Goal: Task Accomplishment & Management: Manage account settings

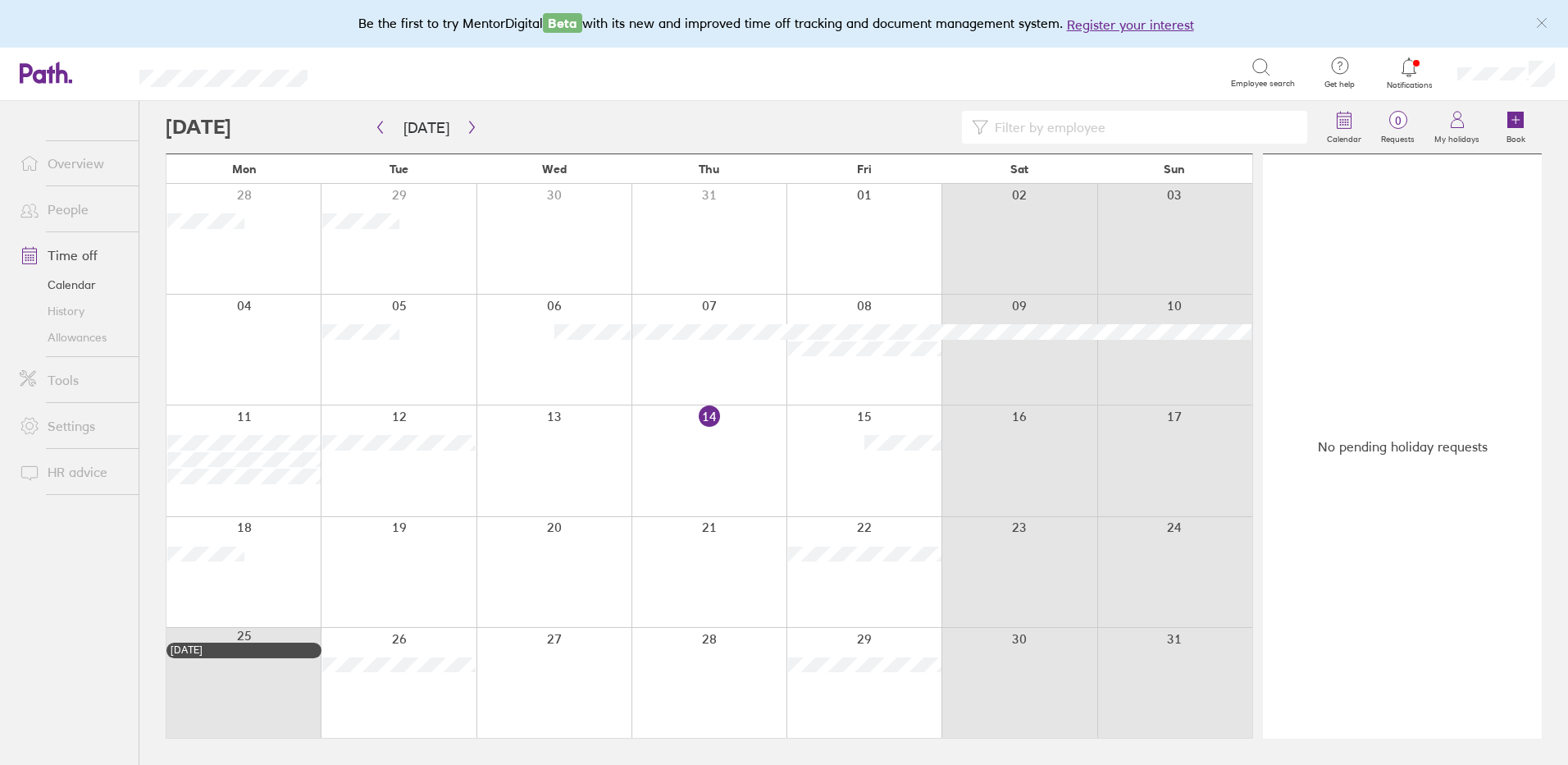
click at [49, 214] on link "People" at bounding box center [72, 209] width 132 height 33
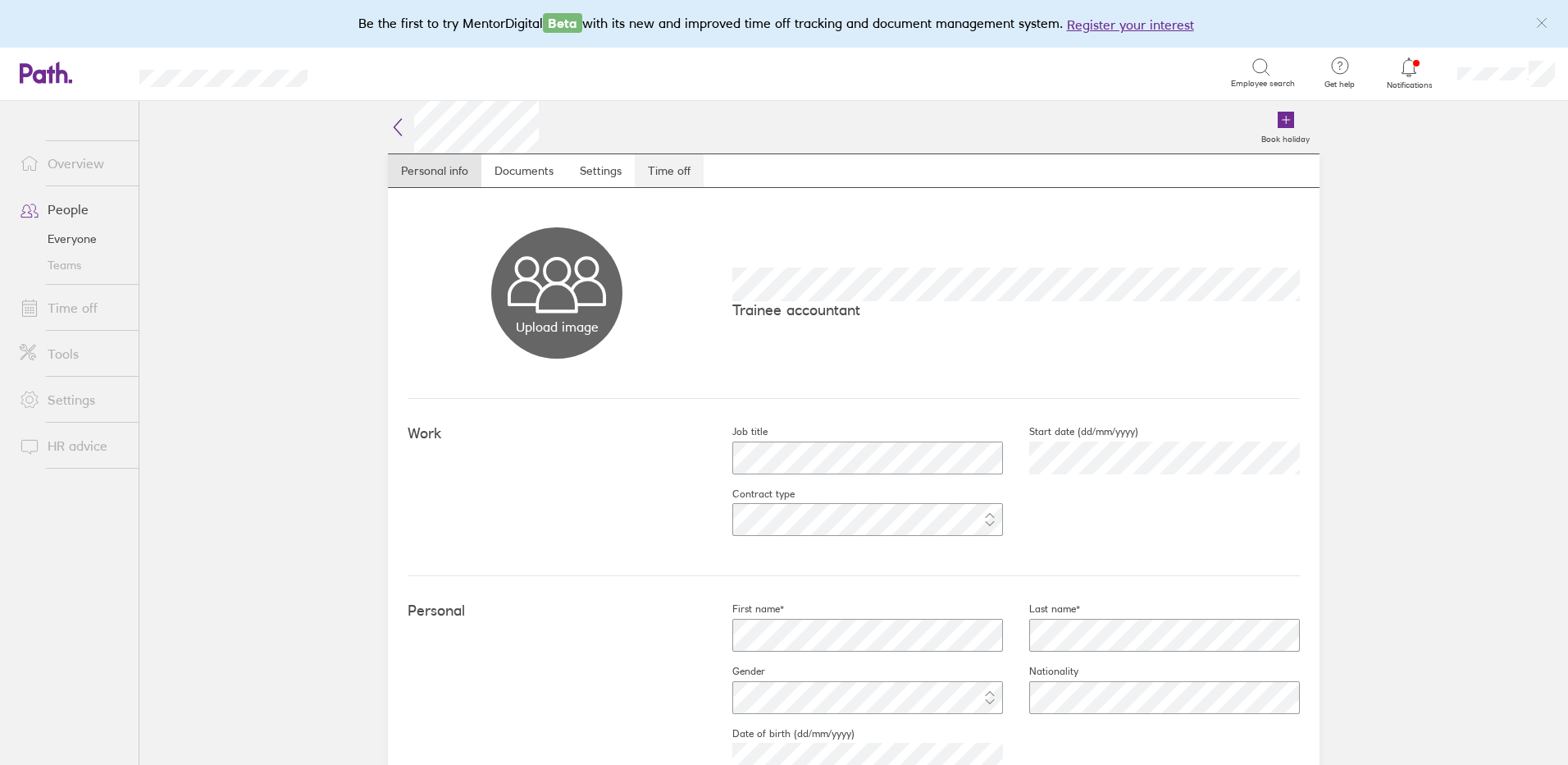
click at [672, 163] on link "Time off" at bounding box center [670, 170] width 69 height 33
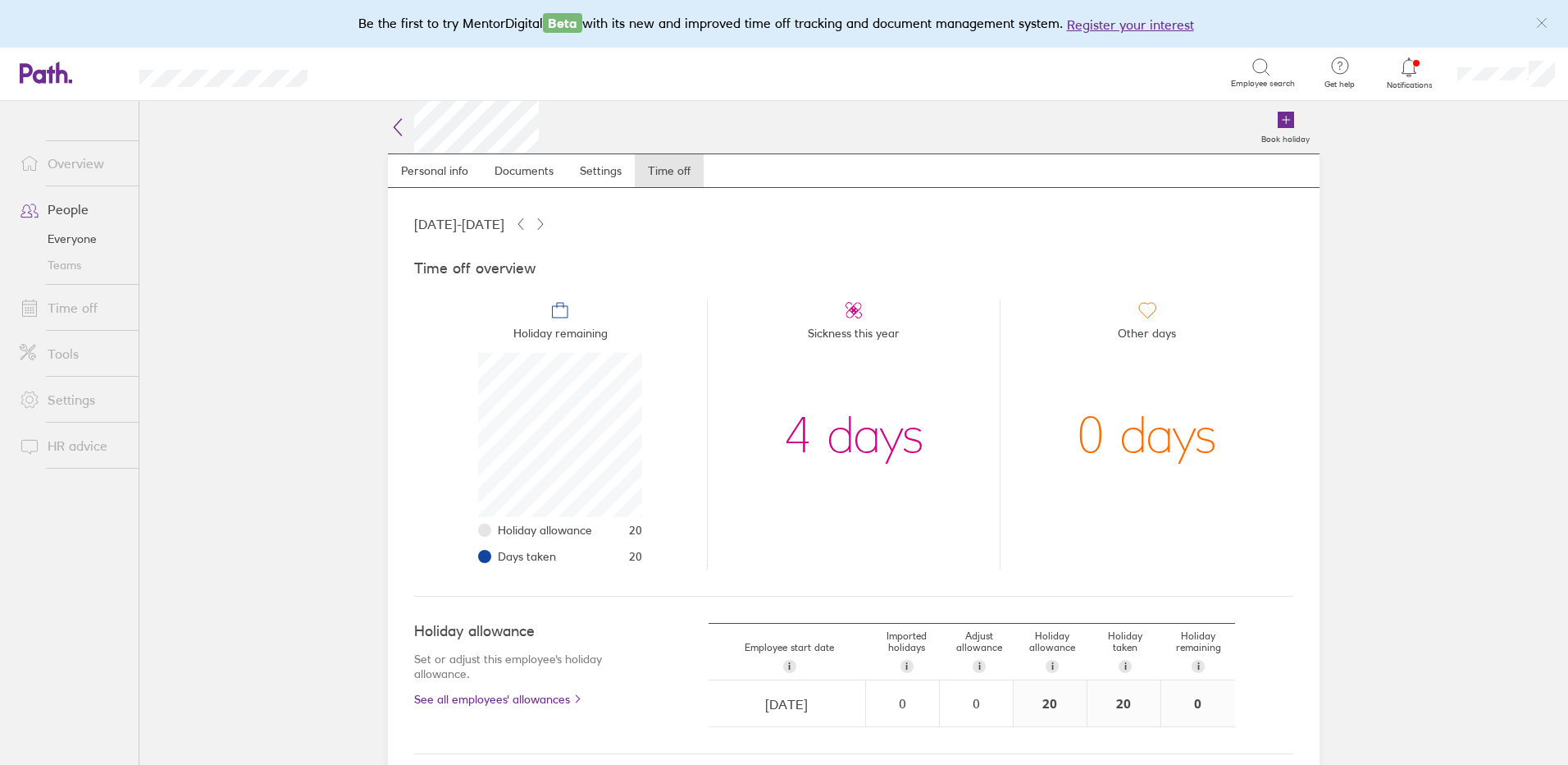
scroll to position [164, 164]
click at [61, 203] on link "People" at bounding box center [72, 209] width 132 height 33
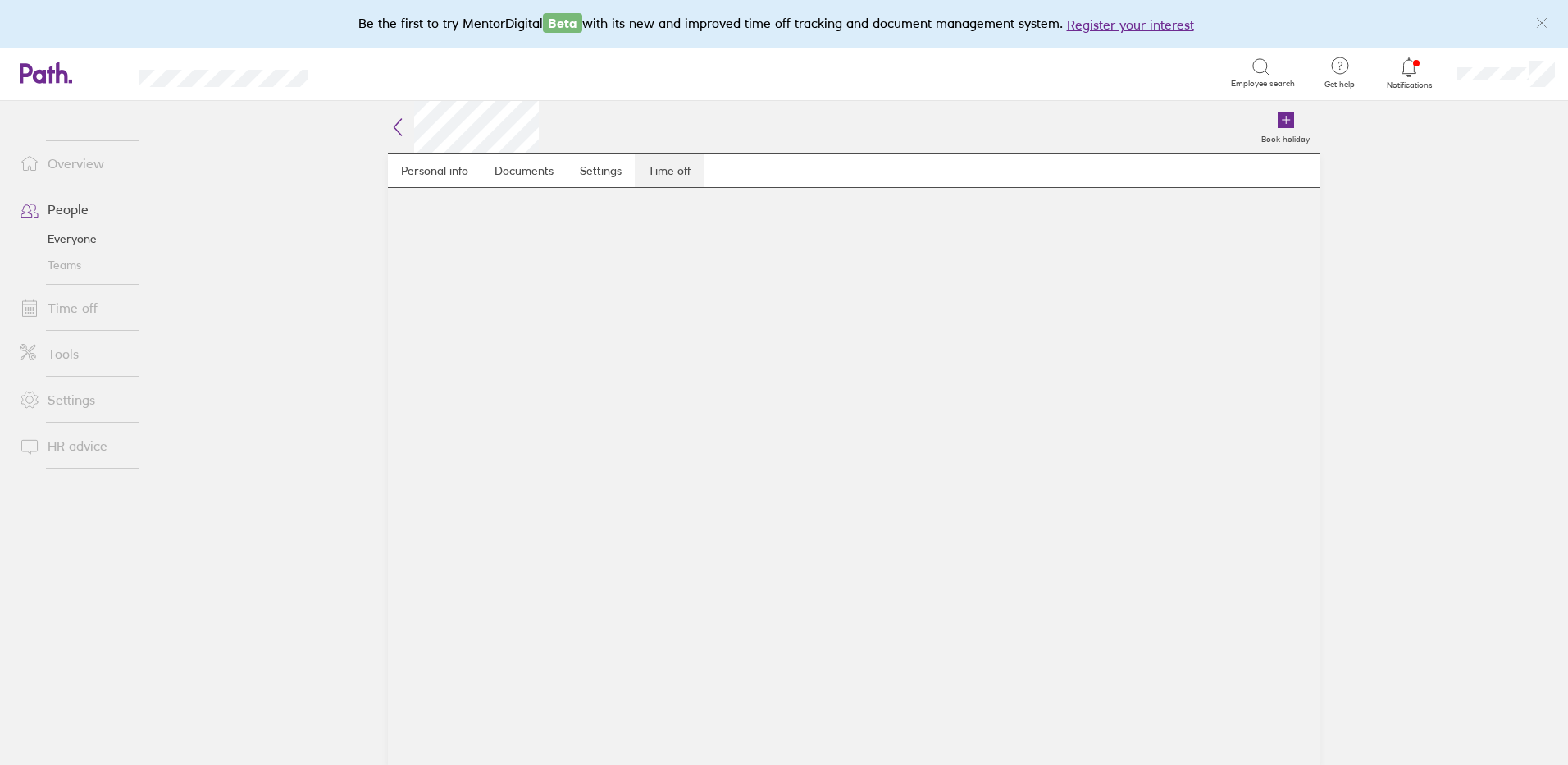
click at [672, 170] on link "Time off" at bounding box center [670, 170] width 69 height 33
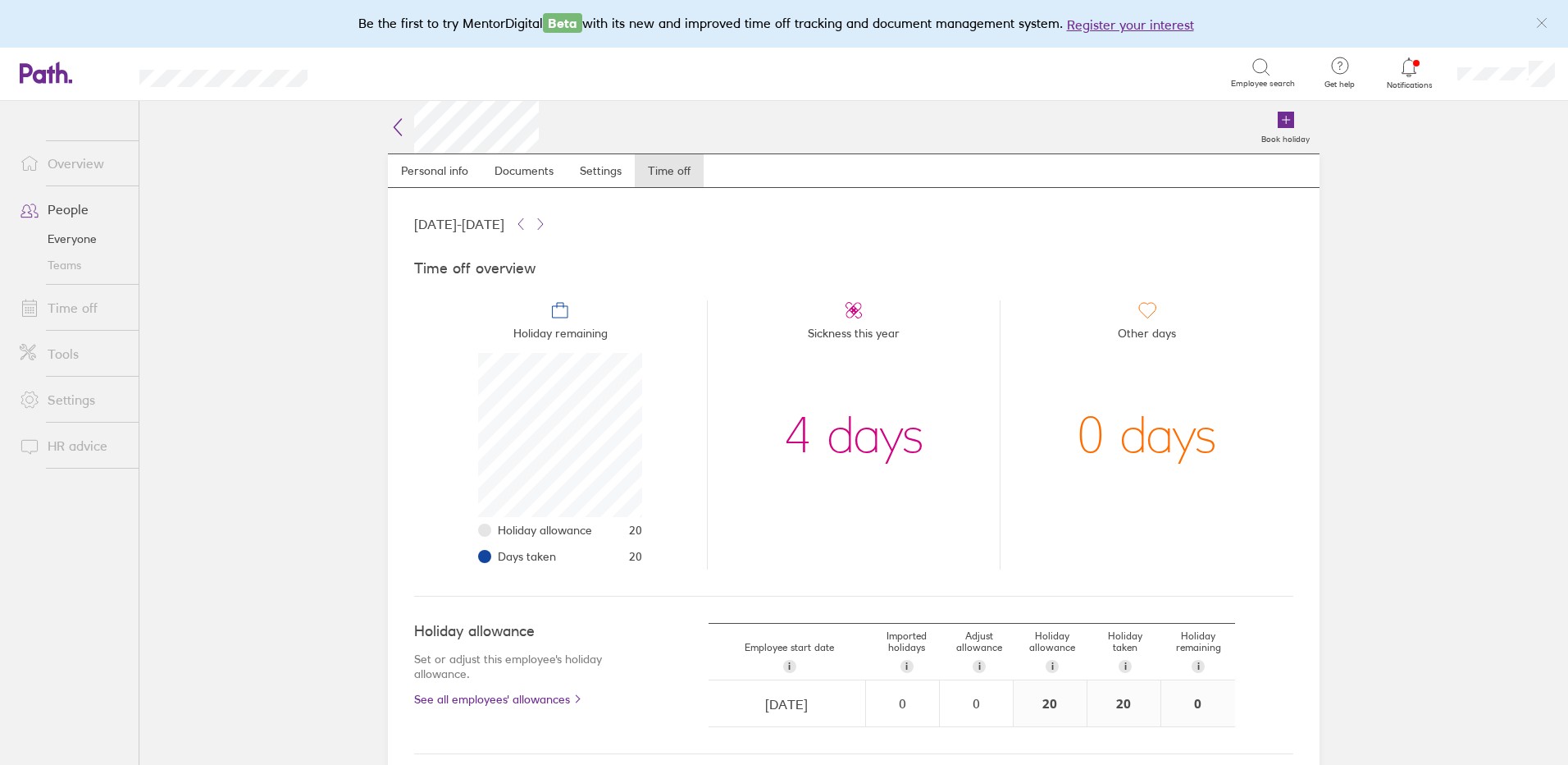
click at [72, 210] on link "People" at bounding box center [72, 209] width 132 height 33
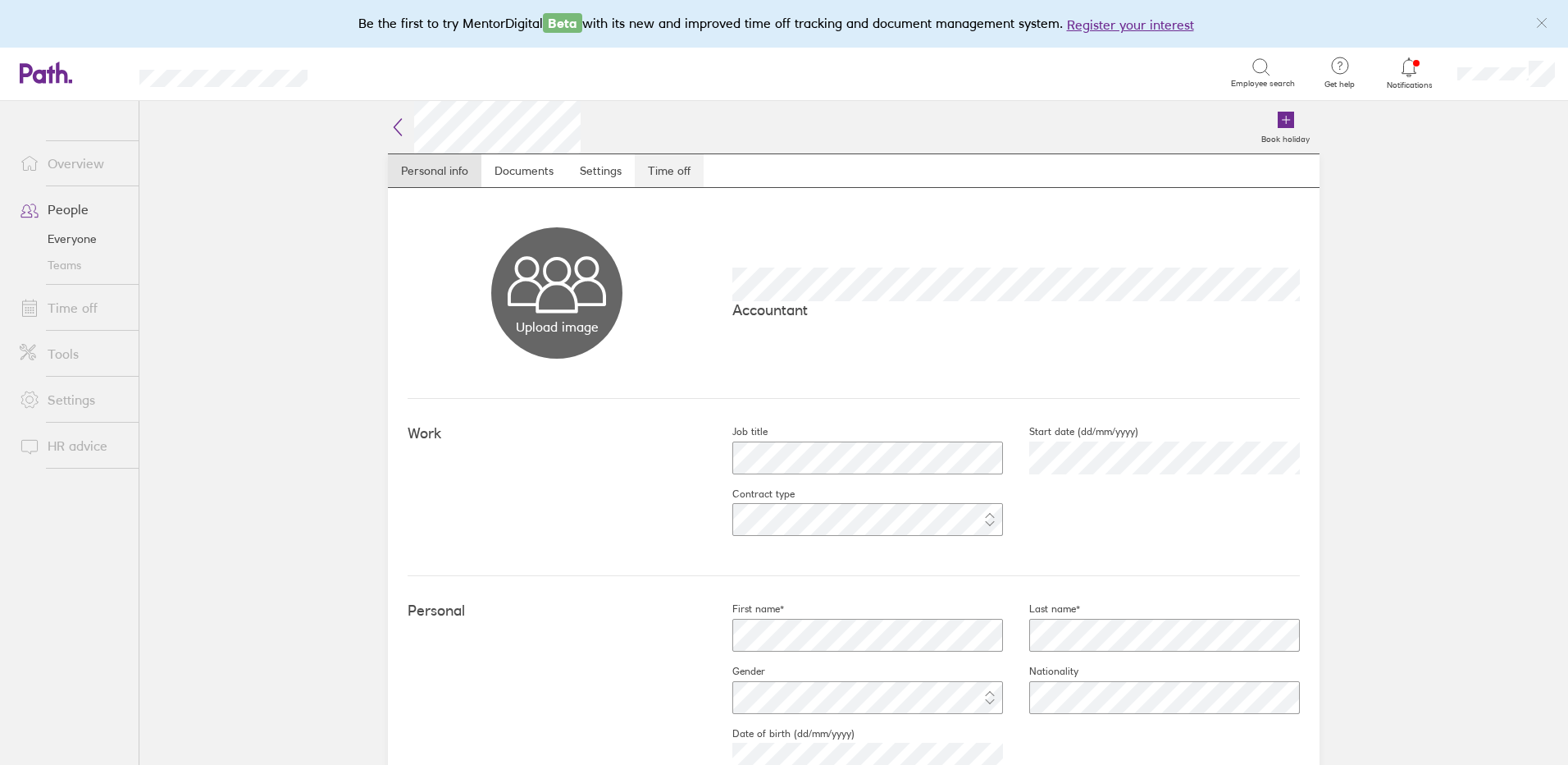
click at [678, 168] on link "Time off" at bounding box center [670, 170] width 69 height 33
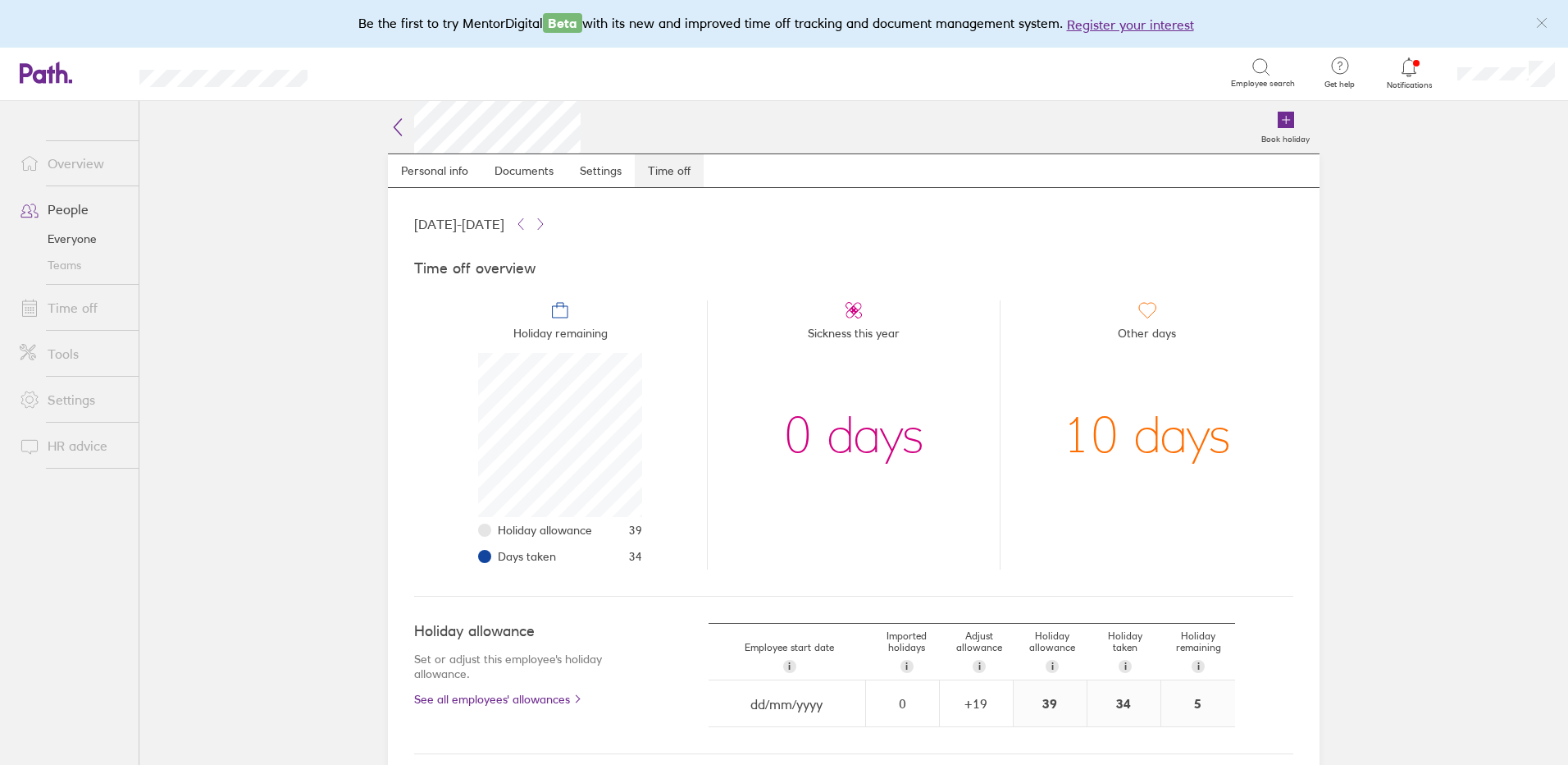
scroll to position [164, 164]
click at [108, 199] on link "People" at bounding box center [72, 209] width 132 height 33
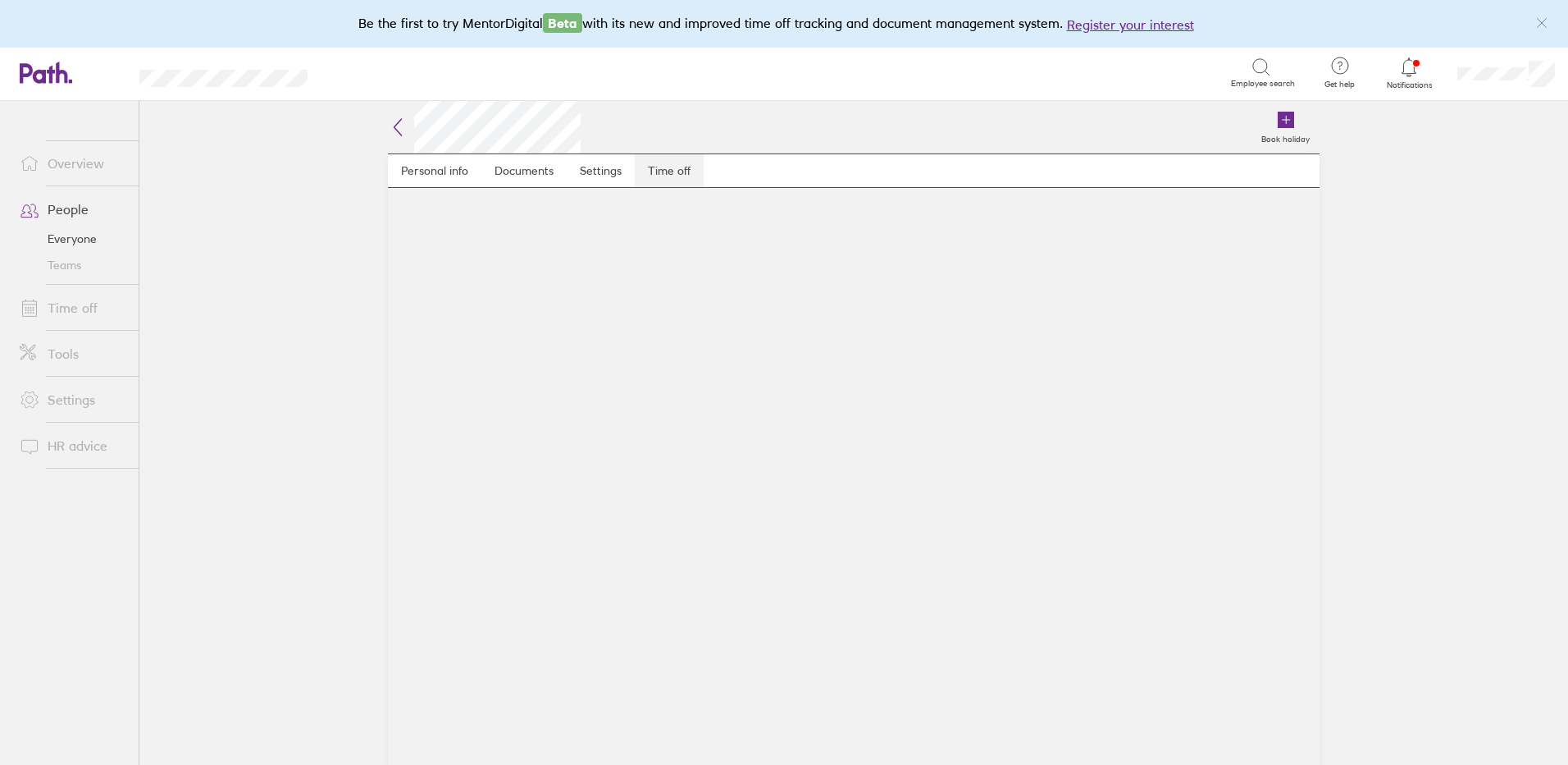
click at [673, 171] on link "Time off" at bounding box center [670, 170] width 69 height 33
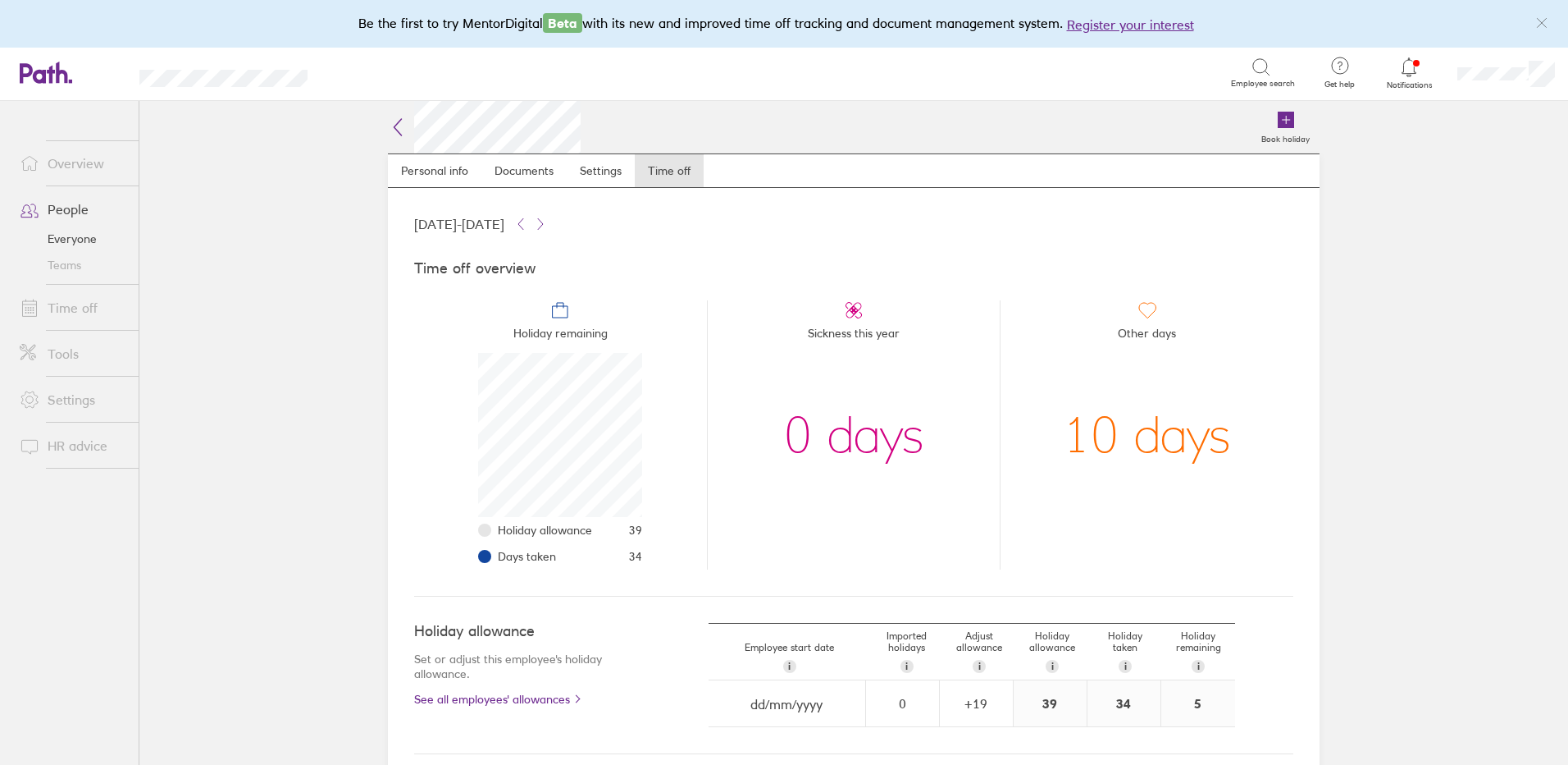
scroll to position [164, 164]
click at [65, 209] on link "People" at bounding box center [72, 209] width 132 height 33
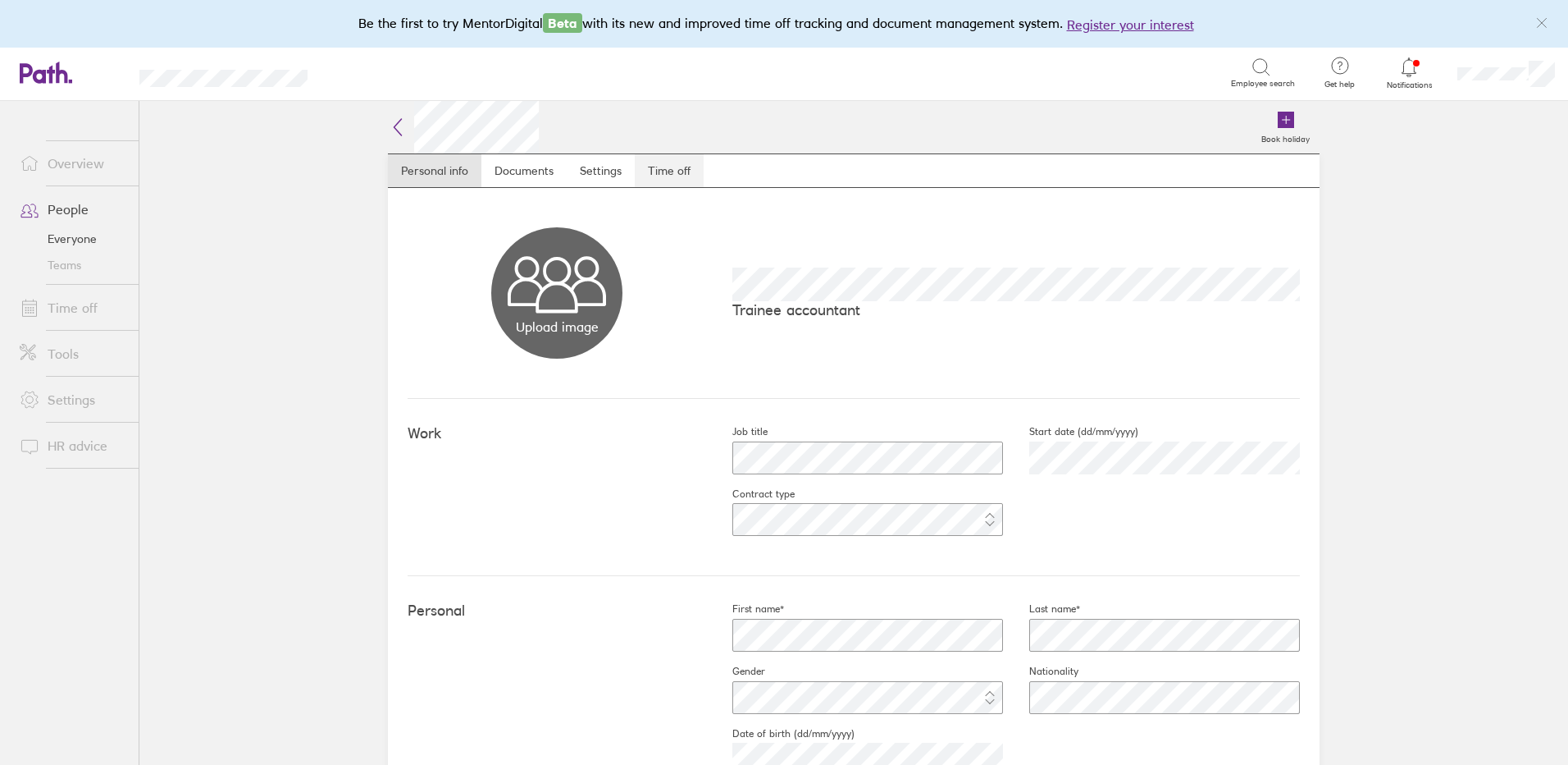
click at [680, 168] on link "Time off" at bounding box center [670, 170] width 69 height 33
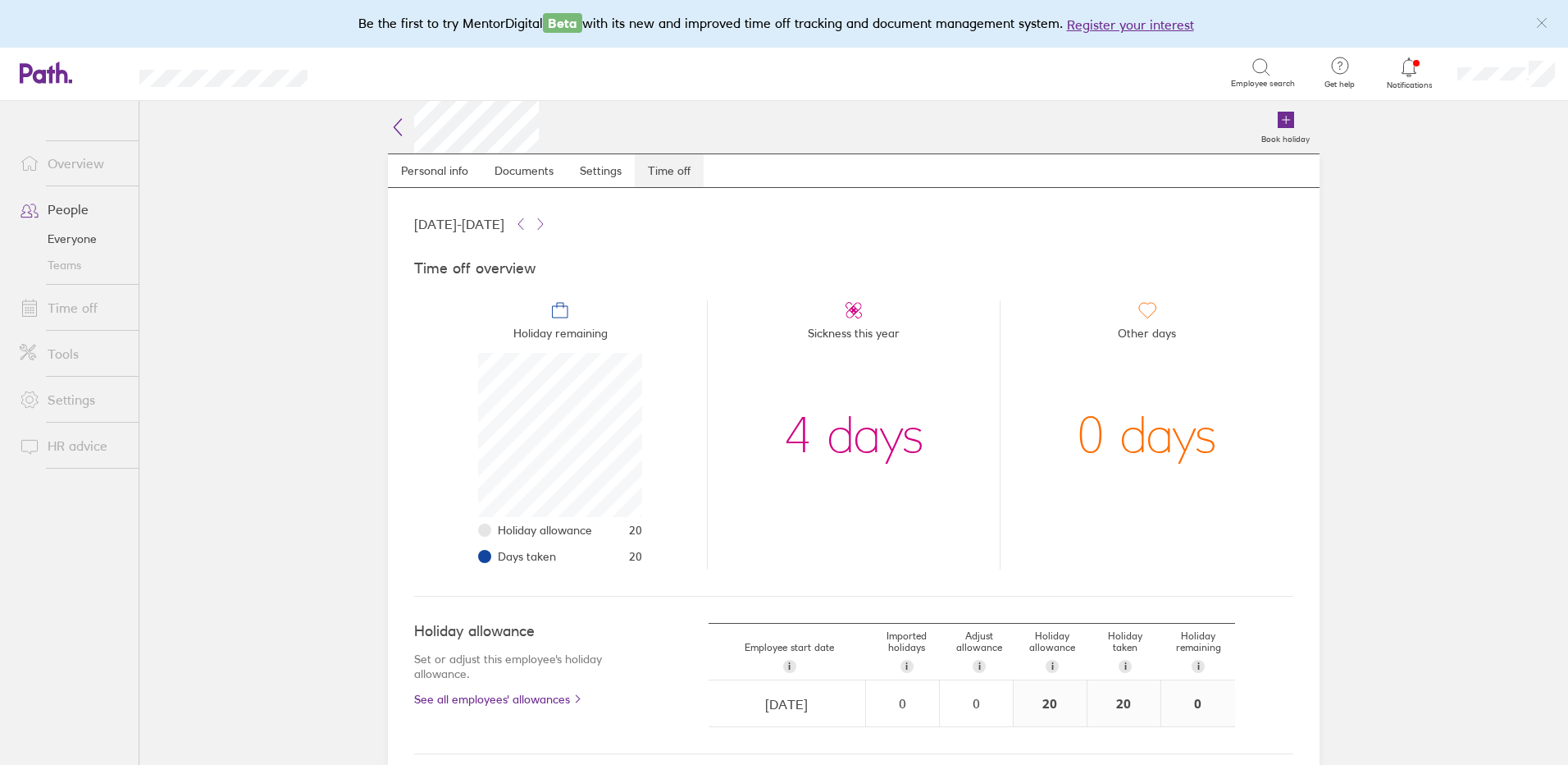
scroll to position [164, 164]
click at [67, 306] on link "Time off" at bounding box center [72, 307] width 132 height 33
